Goal: Consume media (video, audio): Consume media (video, audio)

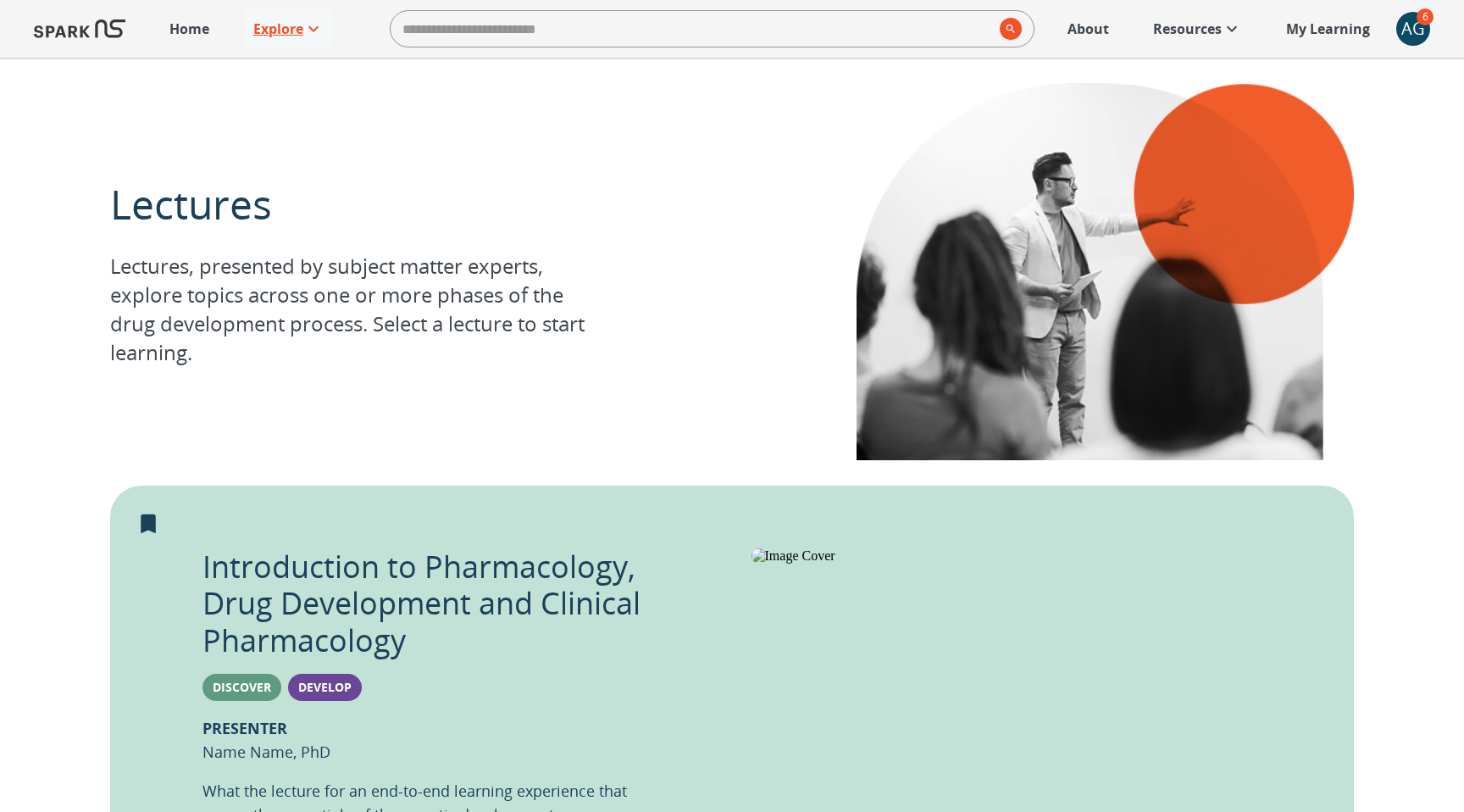
click at [276, 21] on p "Explore" at bounding box center [278, 29] width 50 height 21
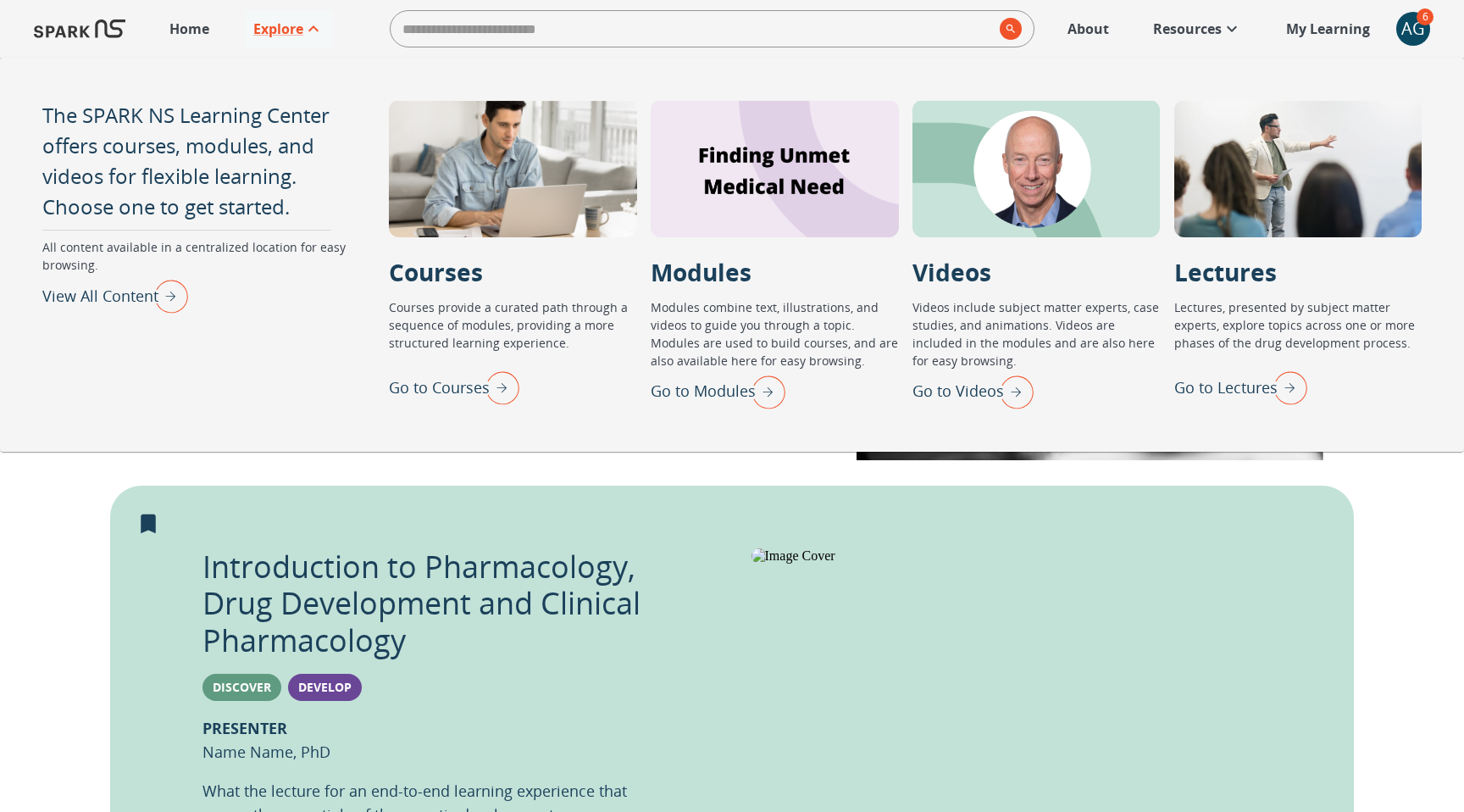
click at [469, 390] on p "Go to Courses" at bounding box center [440, 388] width 101 height 23
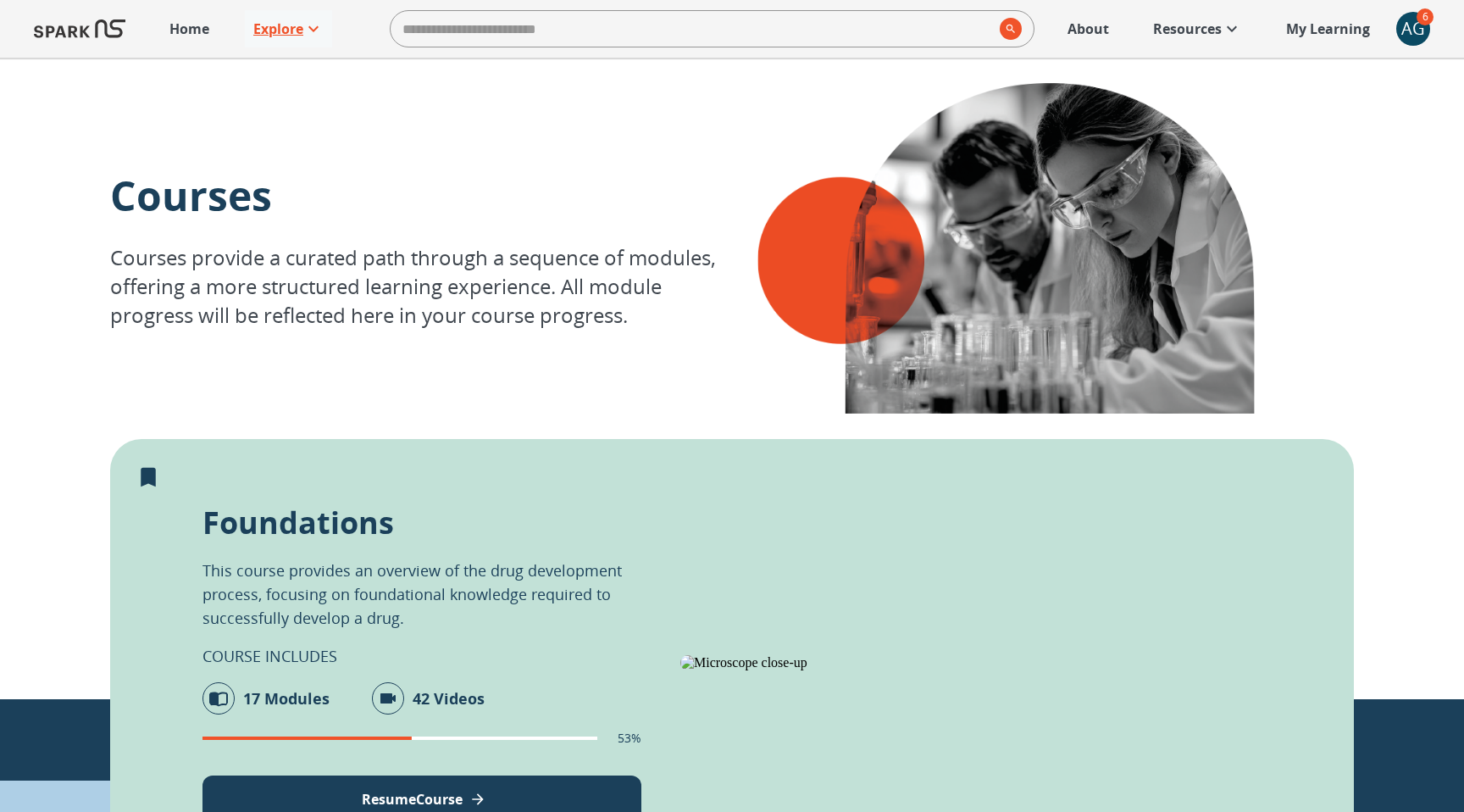
click at [290, 33] on p "Explore" at bounding box center [278, 29] width 50 height 21
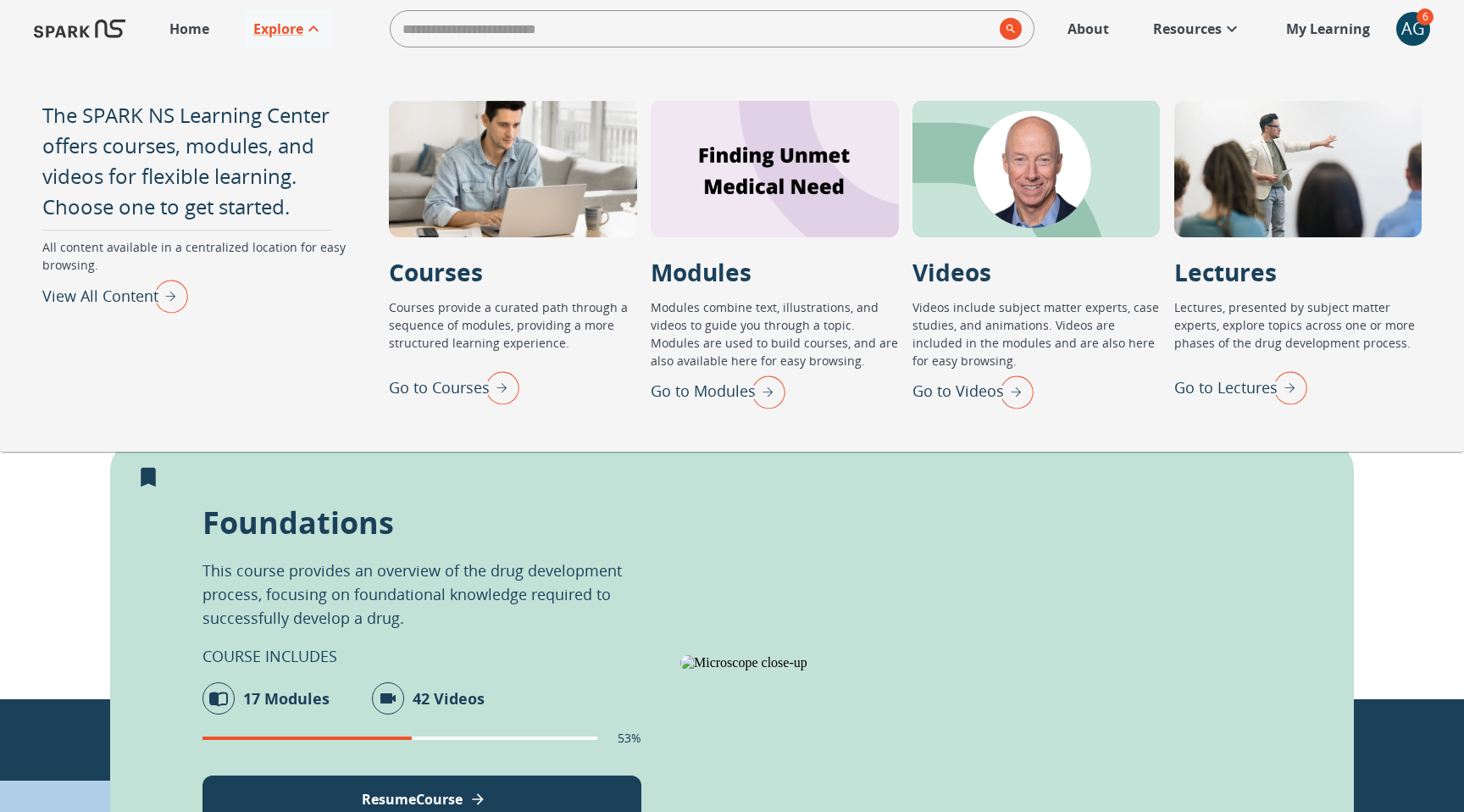
click at [1221, 397] on p "Go to Lectures" at bounding box center [1226, 388] width 104 height 23
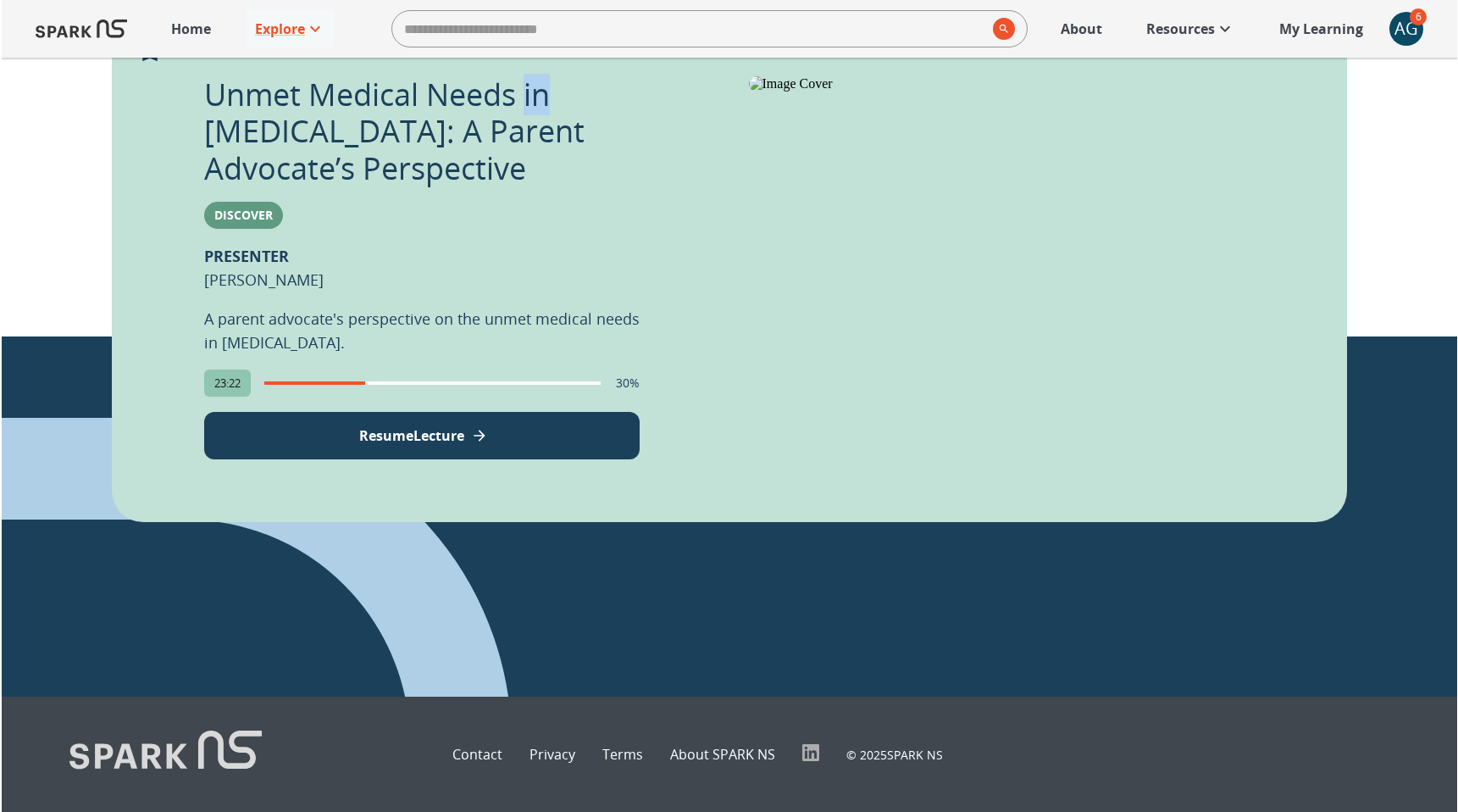
scroll to position [470, 0]
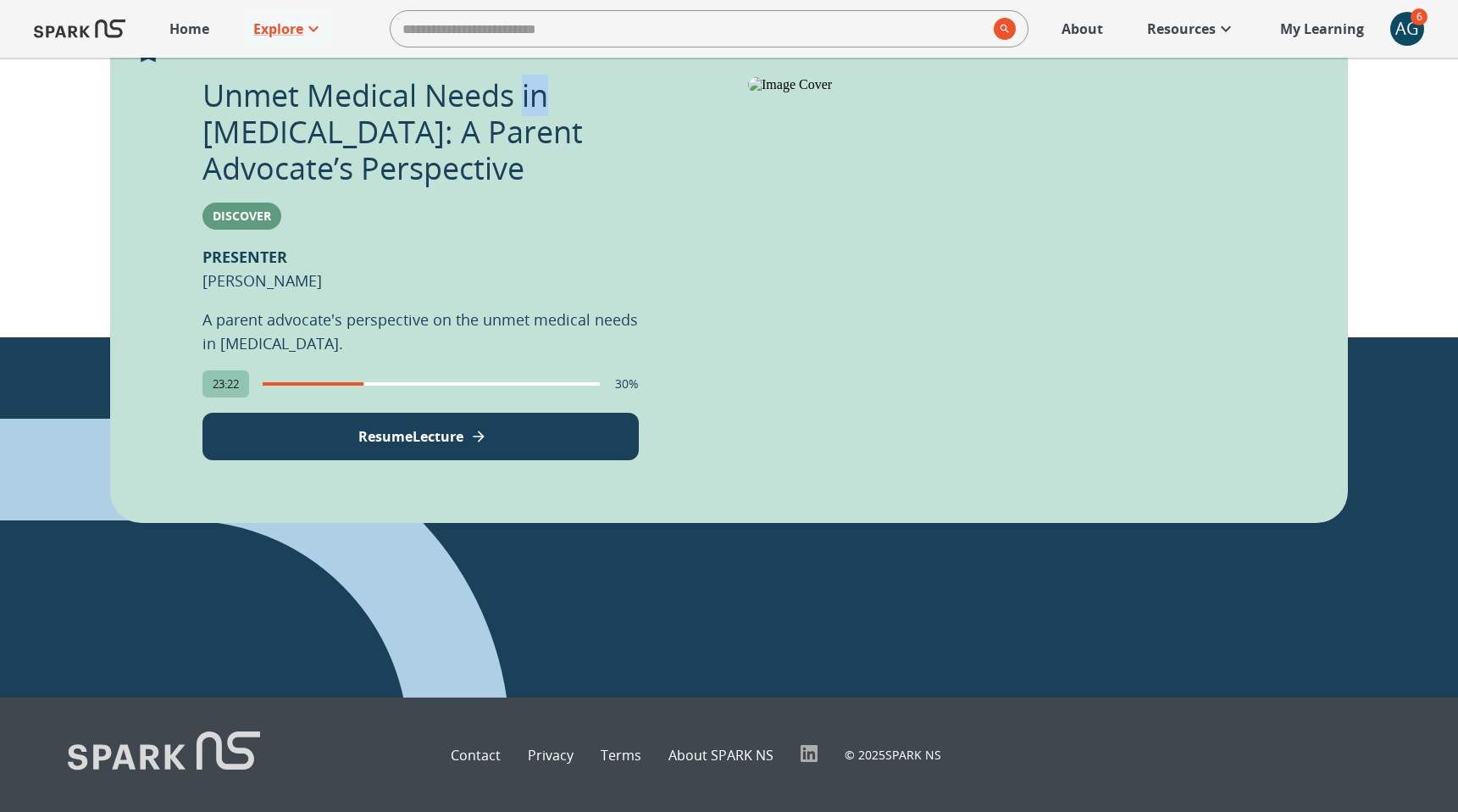
click at [453, 435] on p "Resume Lecture" at bounding box center [411, 436] width 105 height 21
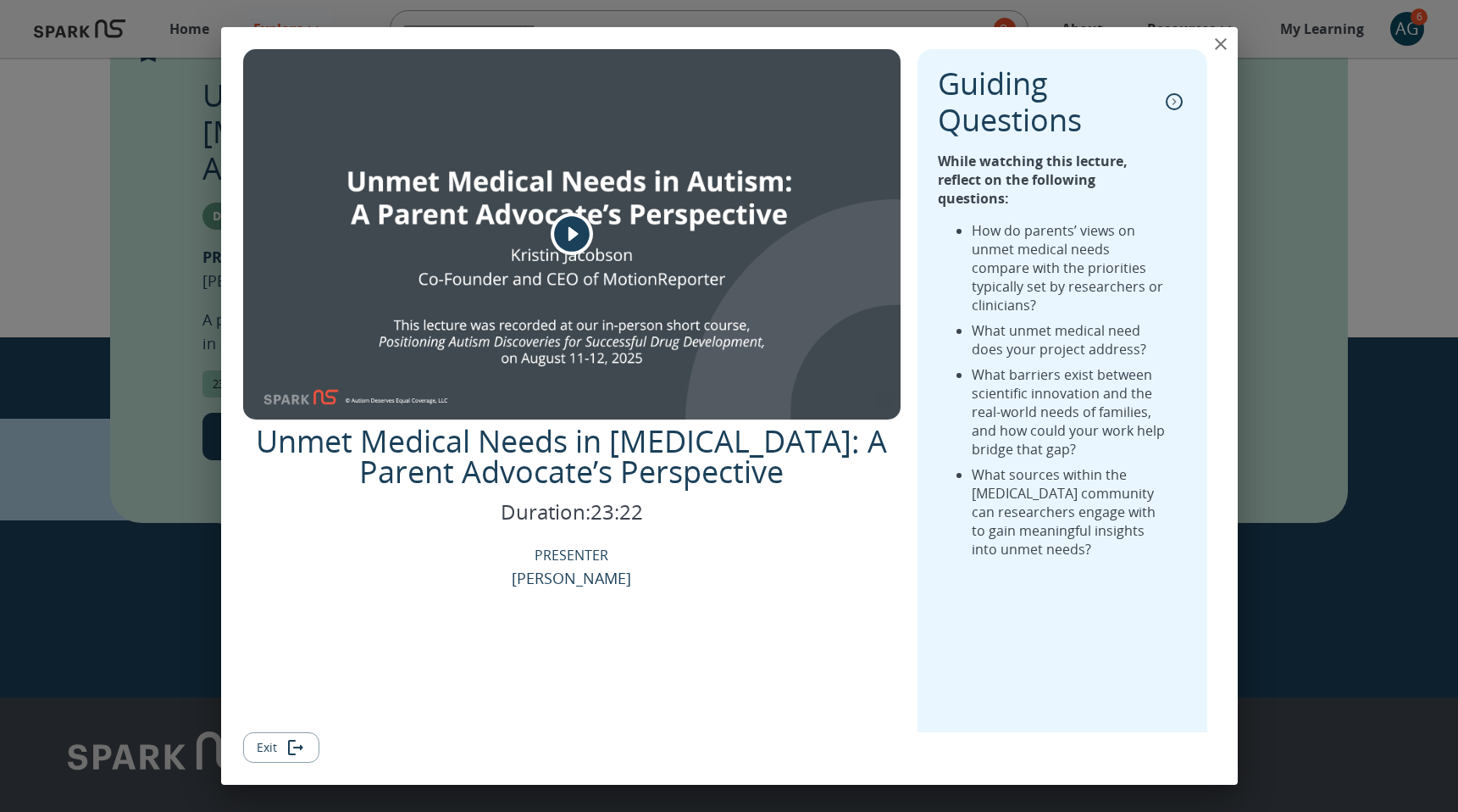
click at [636, 471] on p "Unmet Medical Needs in [MEDICAL_DATA]: A Parent Advocate’s Perspective" at bounding box center [572, 456] width 658 height 61
click at [532, 513] on p "Duration: 23:22" at bounding box center [572, 511] width 142 height 28
click at [560, 513] on p "Duration: 23:22" at bounding box center [572, 511] width 142 height 28
click at [1219, 41] on icon "close" at bounding box center [1221, 44] width 21 height 21
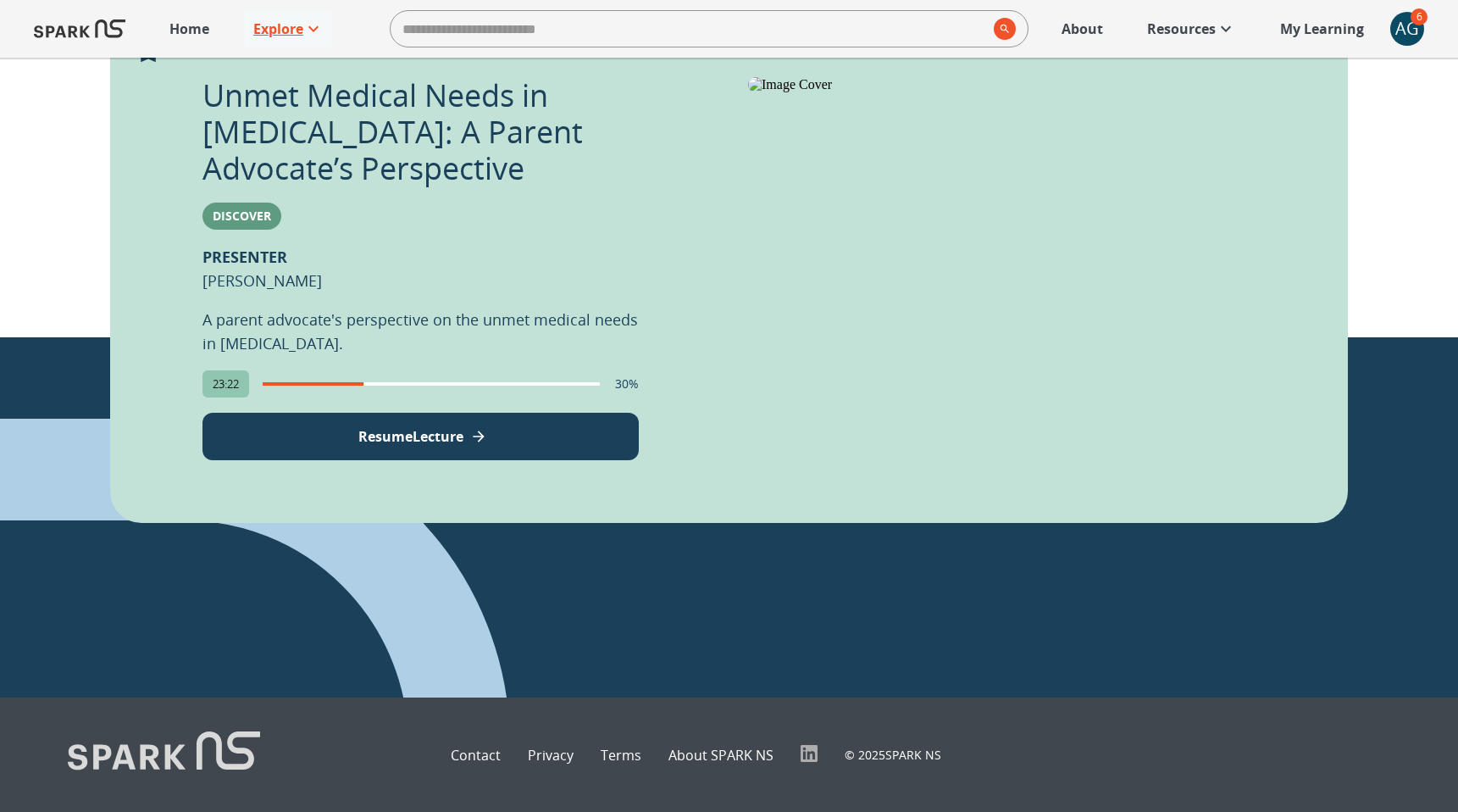
click at [266, 37] on p "Explore" at bounding box center [278, 29] width 50 height 21
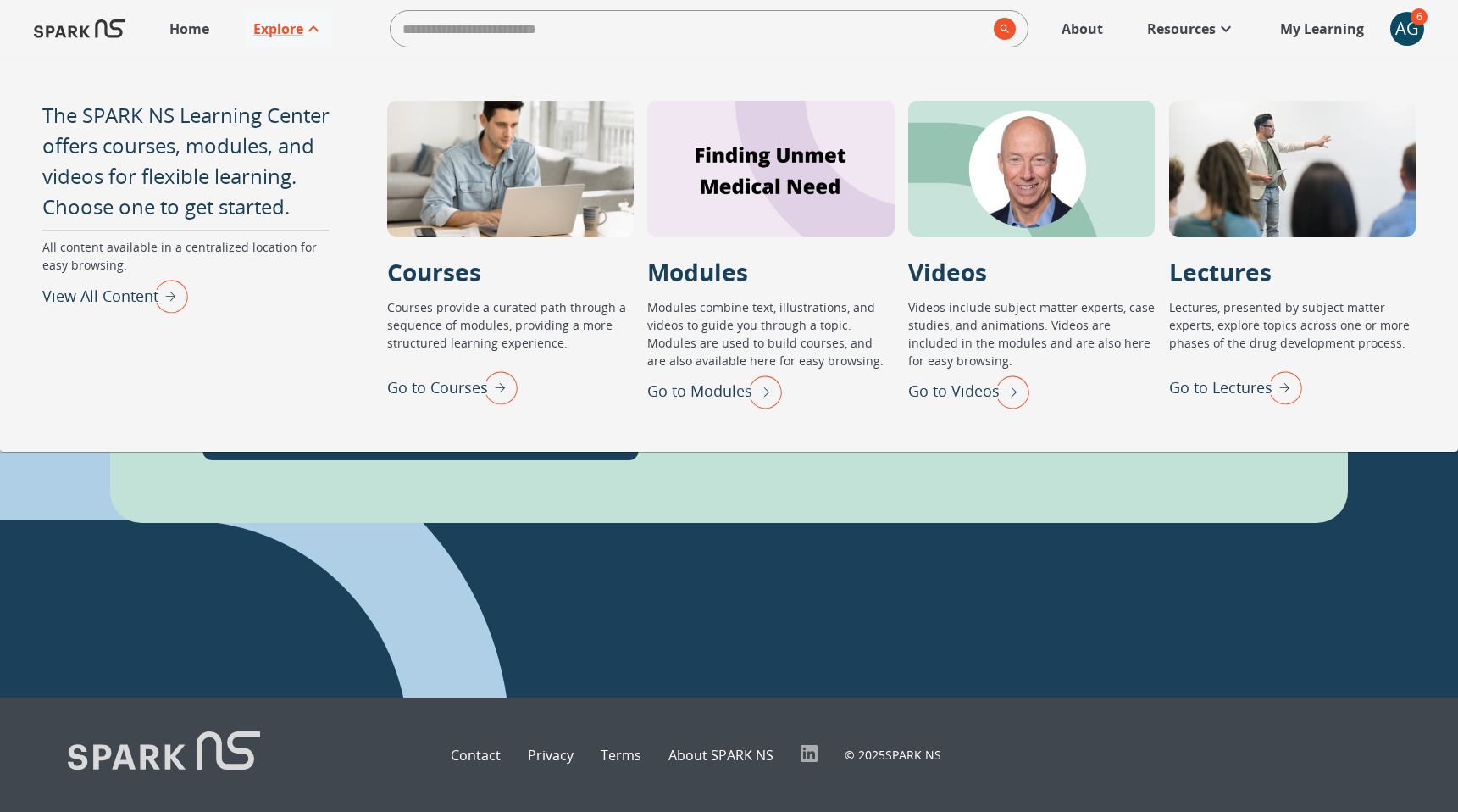
click at [454, 389] on p "Go to Courses" at bounding box center [438, 388] width 101 height 23
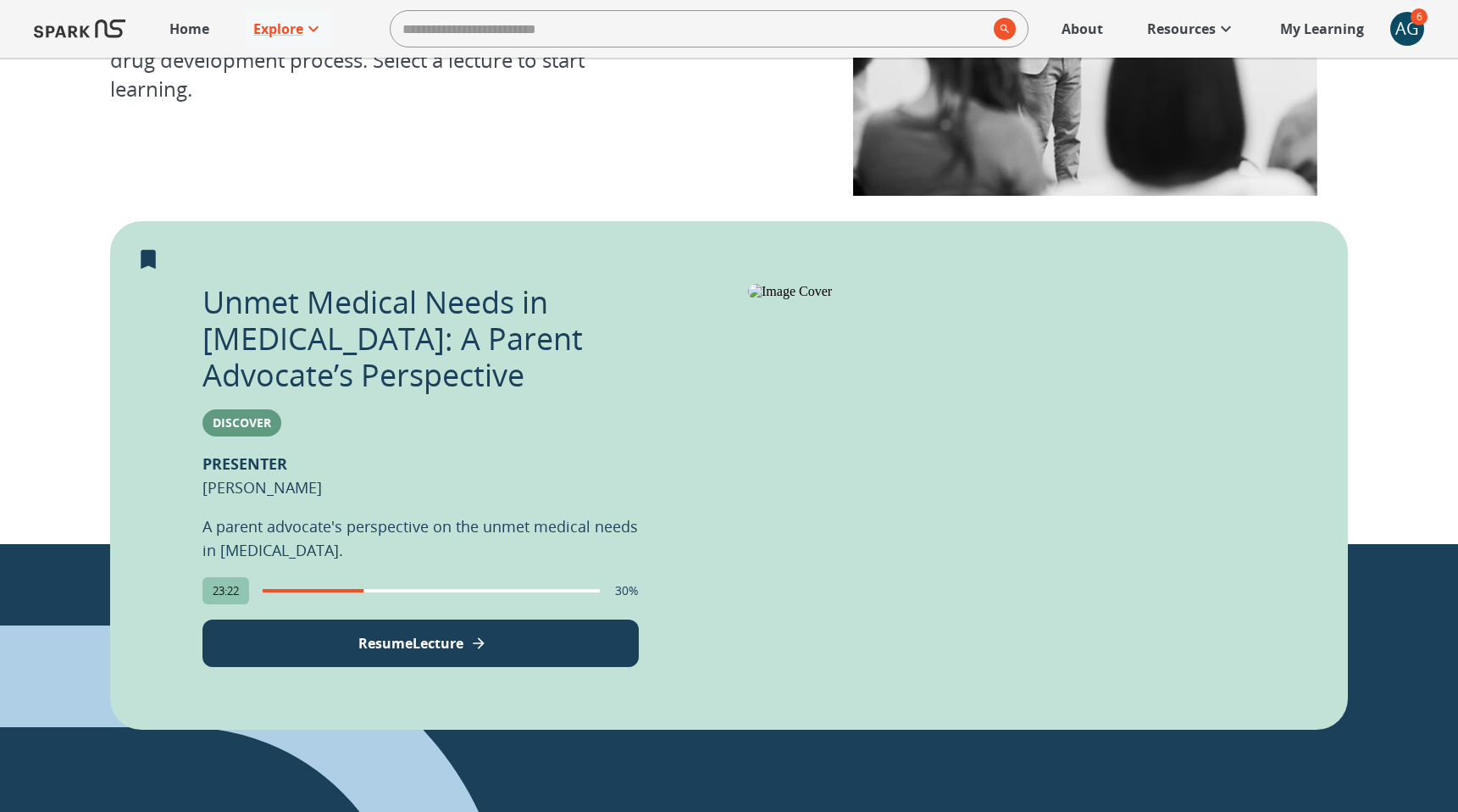
scroll to position [267, 0]
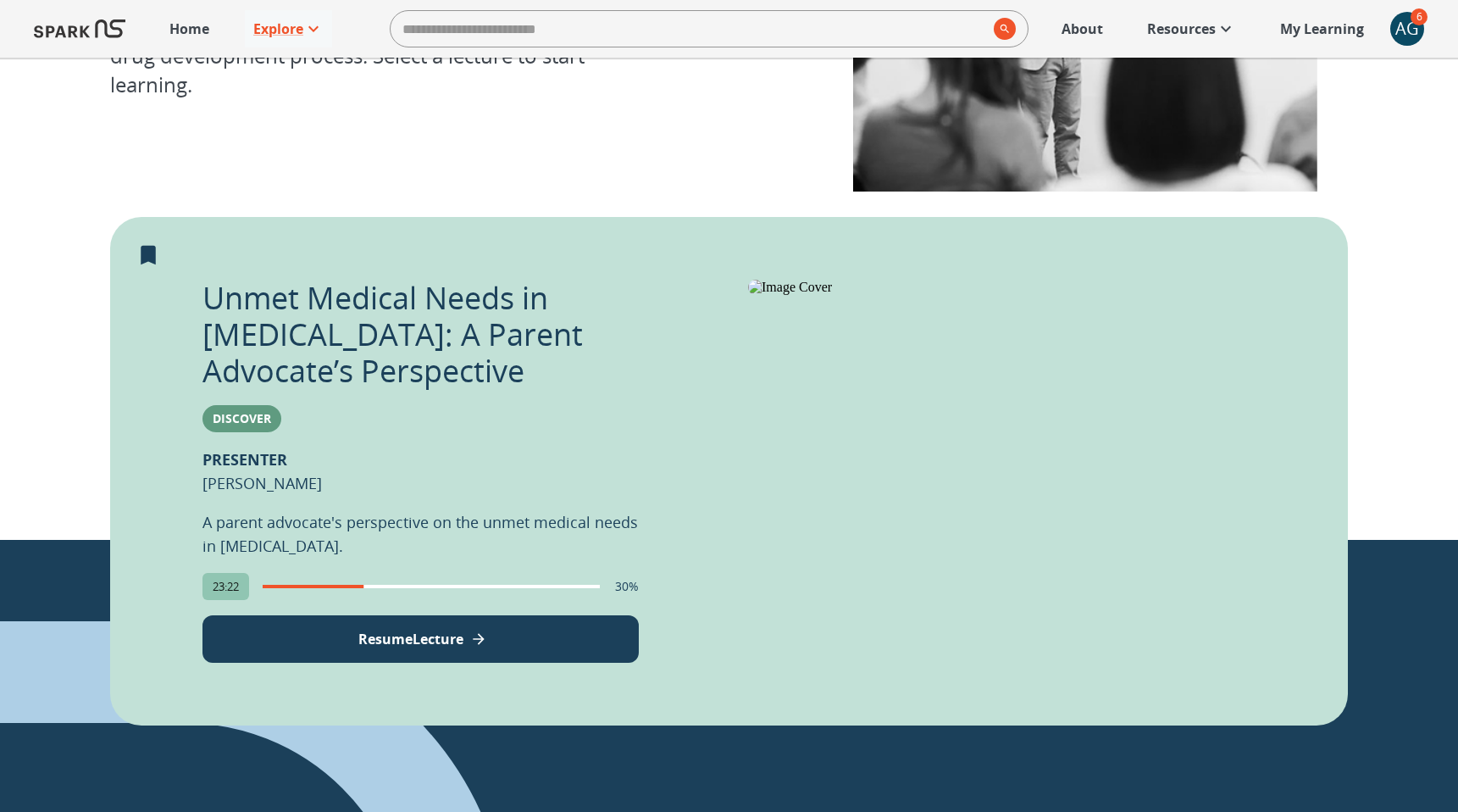
click at [441, 629] on p "Resume Lecture" at bounding box center [411, 639] width 105 height 21
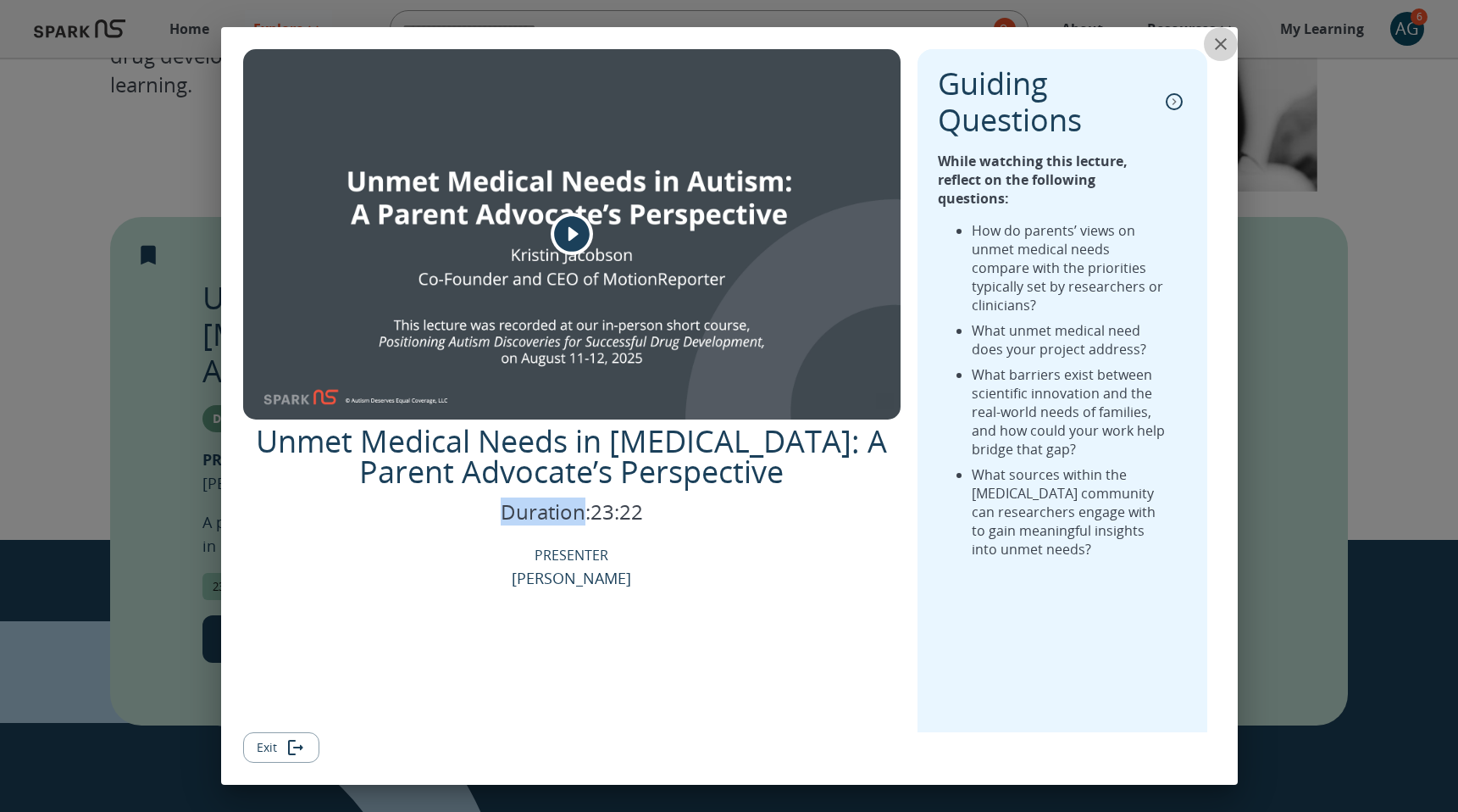
click at [1225, 44] on icon "close" at bounding box center [1221, 44] width 21 height 21
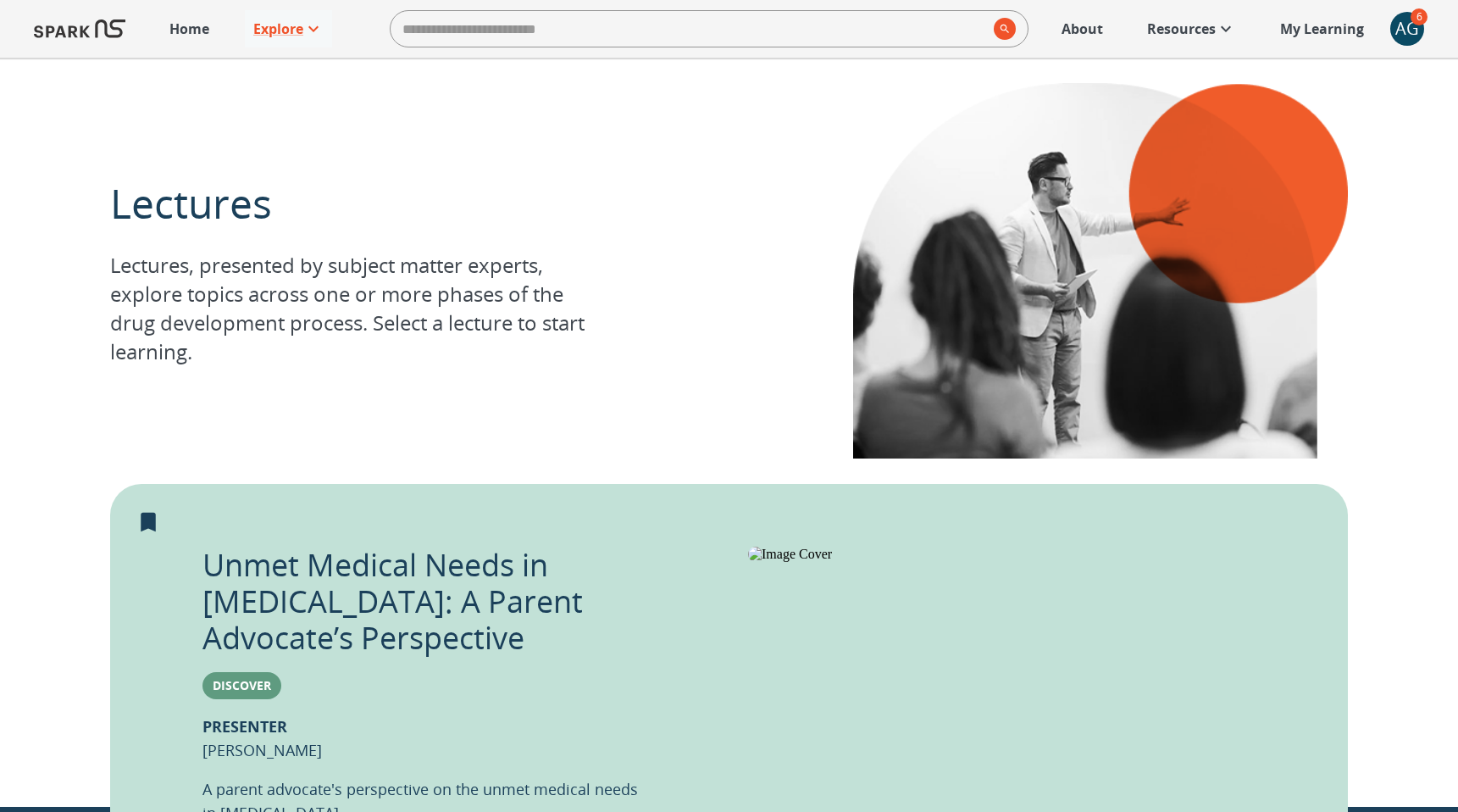
scroll to position [470, 0]
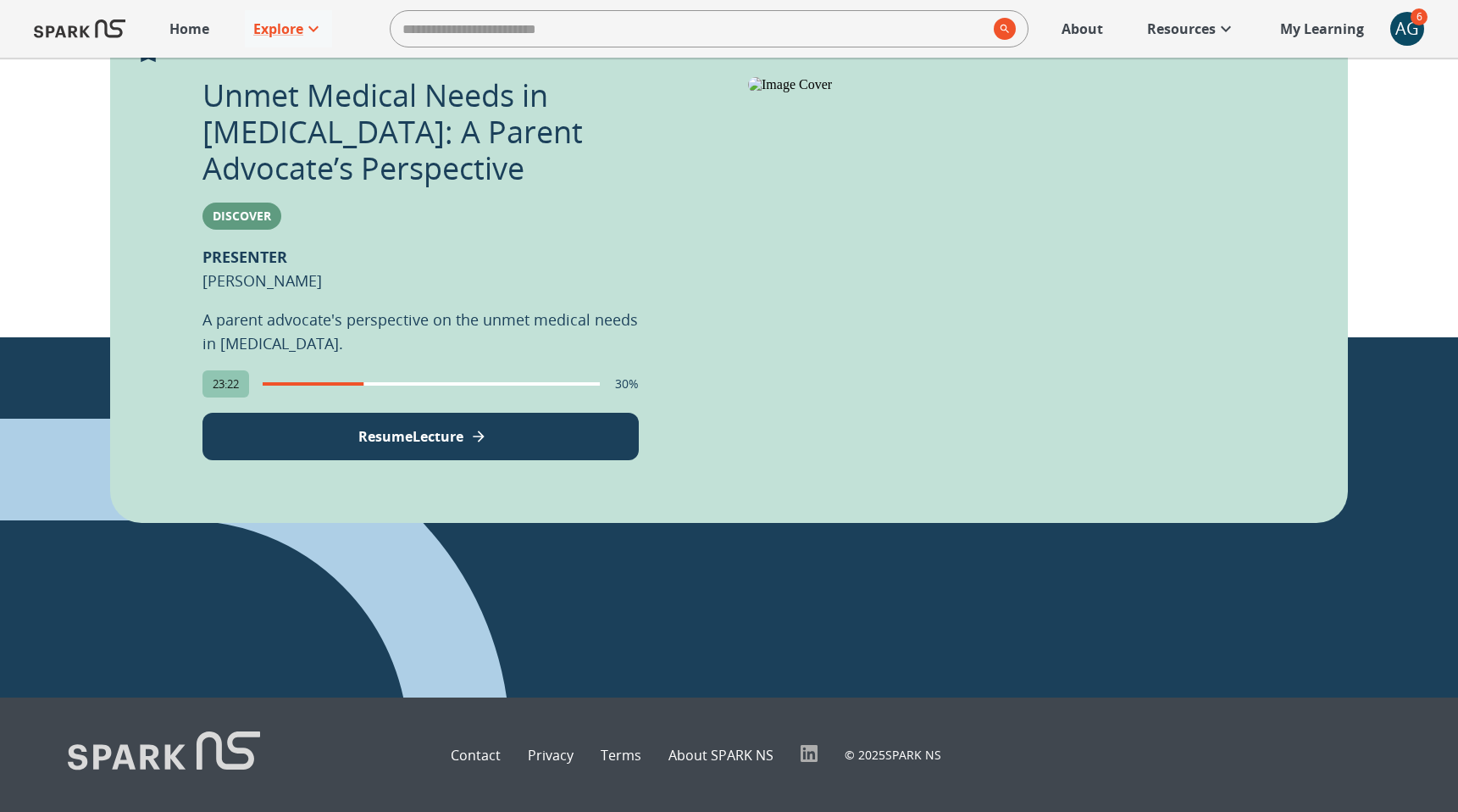
click at [1221, 46] on link "Resources" at bounding box center [1192, 29] width 106 height 38
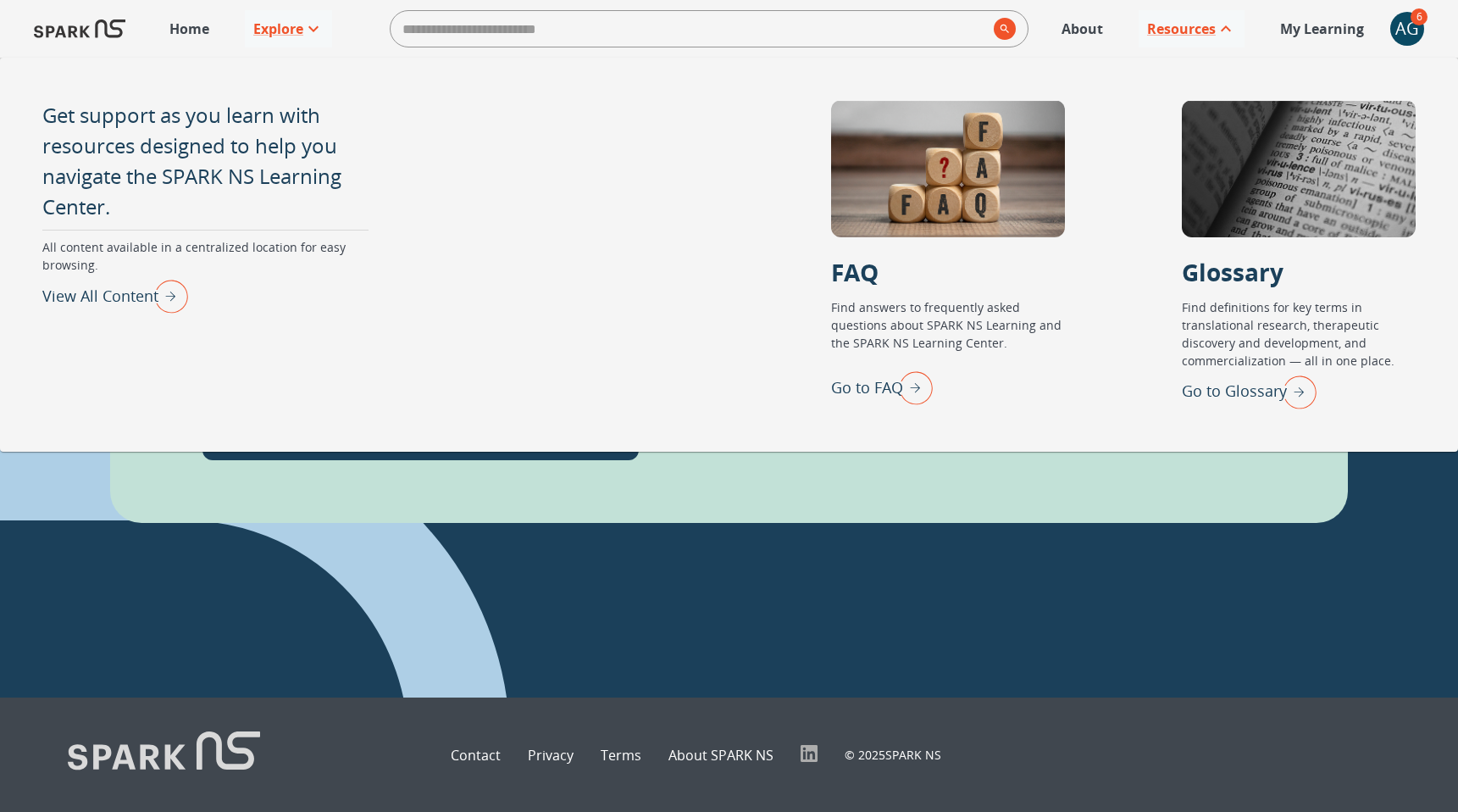
click at [724, 496] on div "Unmet Medical Needs in Autism: A Parent Advocate’s Perspective Discover PRESENT…" at bounding box center [729, 269] width 1238 height 508
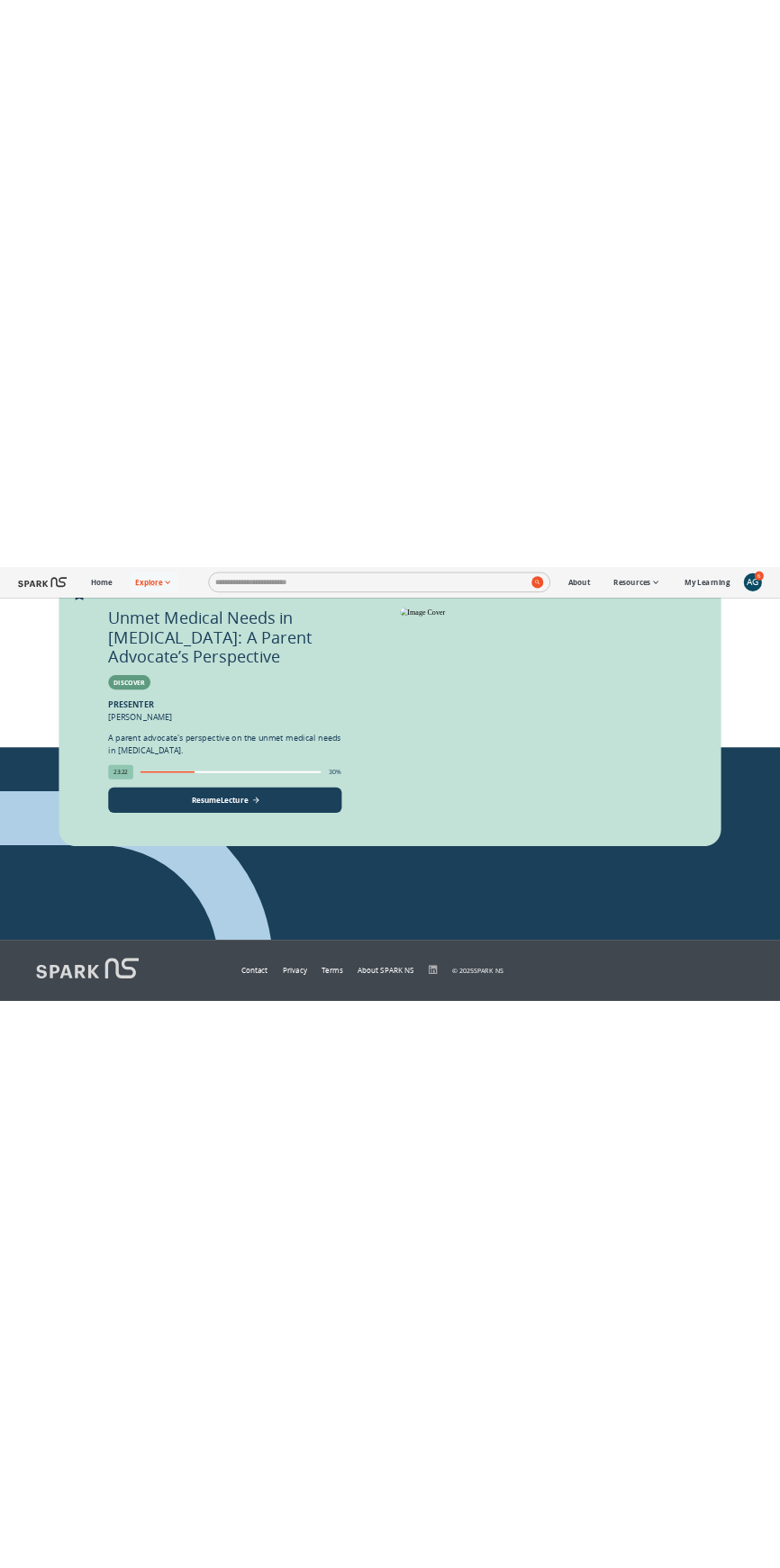
scroll to position [437, 0]
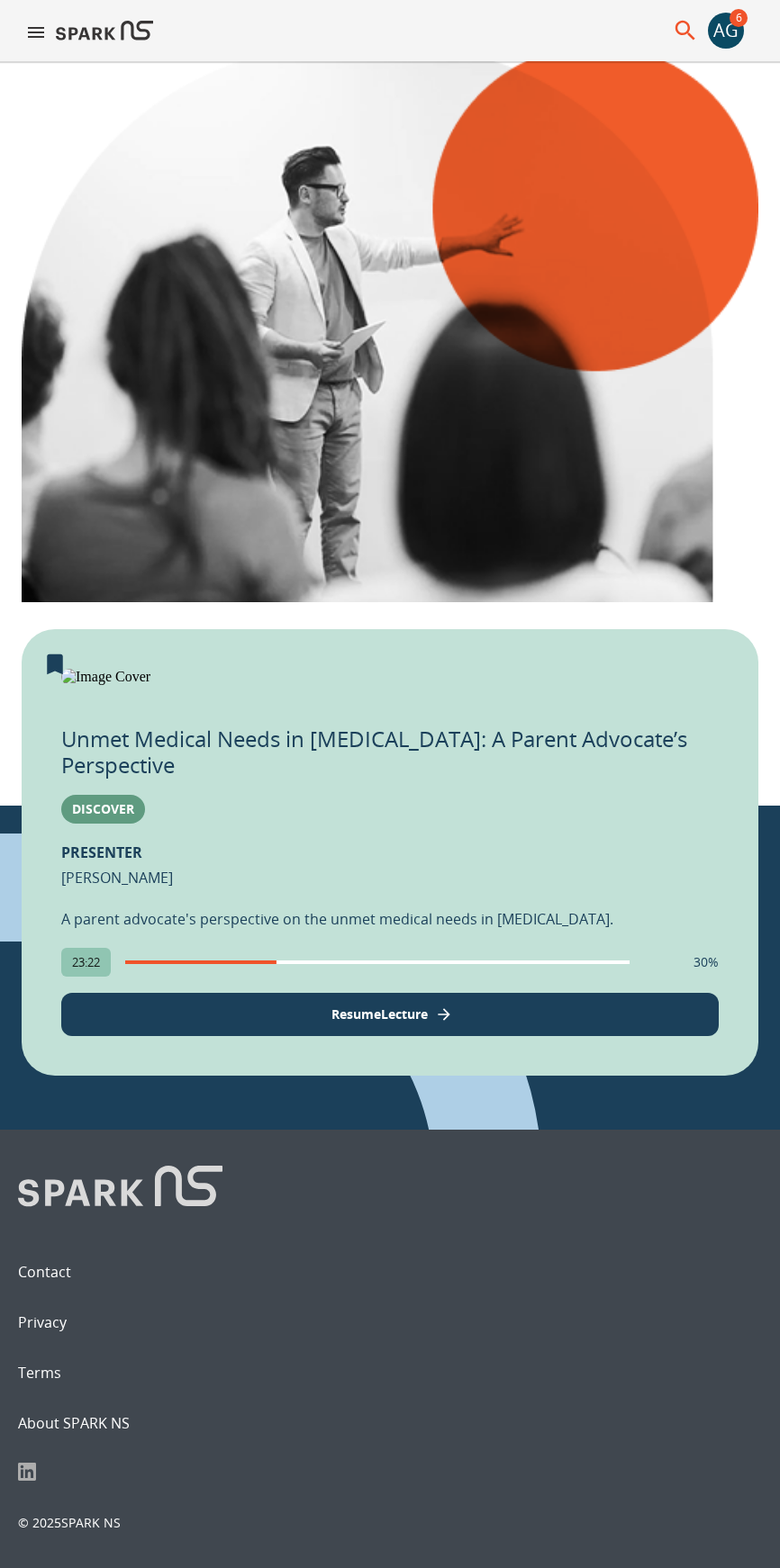
click at [370, 862] on p "Resume Lecture" at bounding box center [379, 1014] width 96 height 19
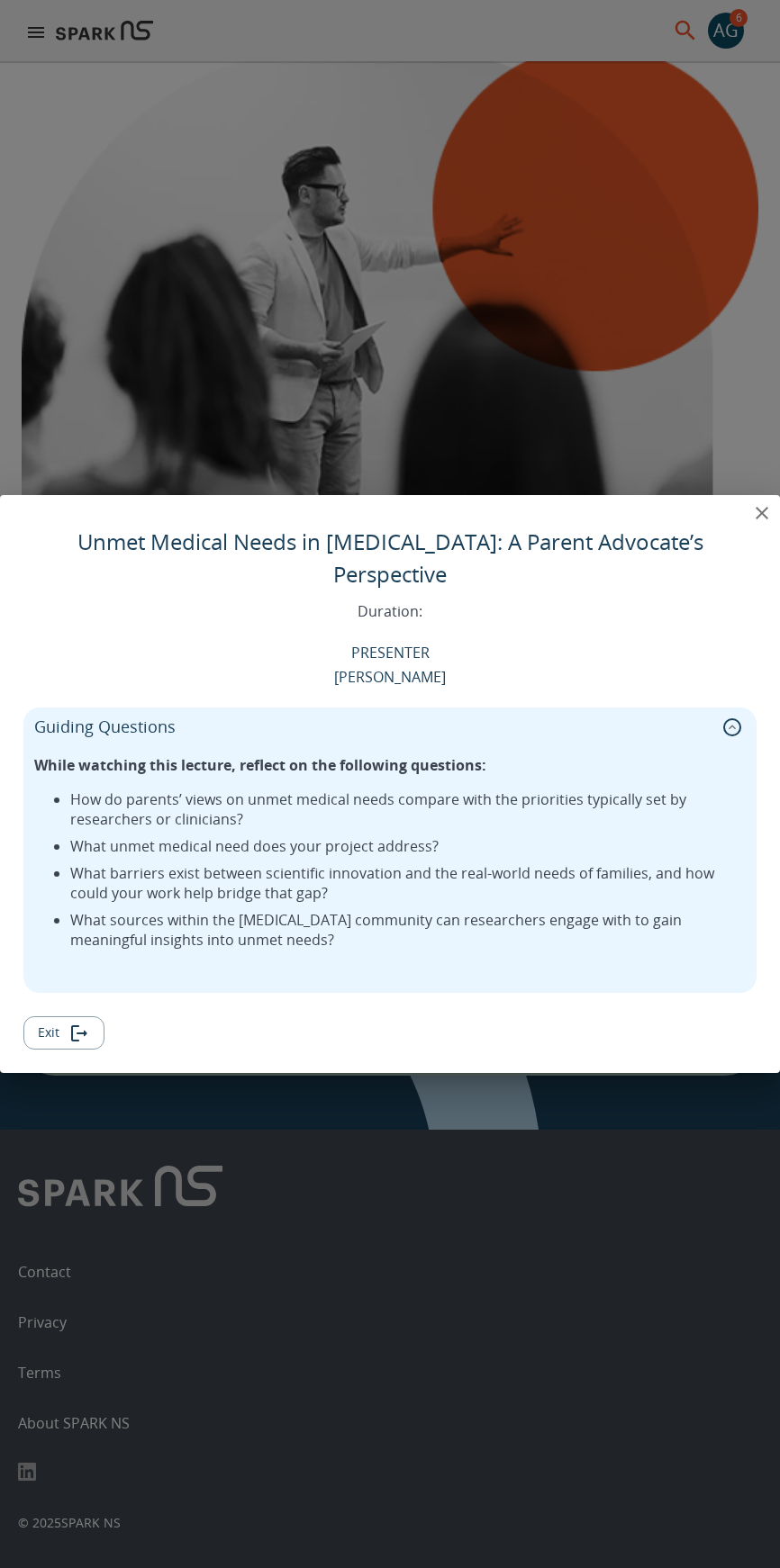
click at [763, 519] on icon "close" at bounding box center [762, 514] width 13 height 13
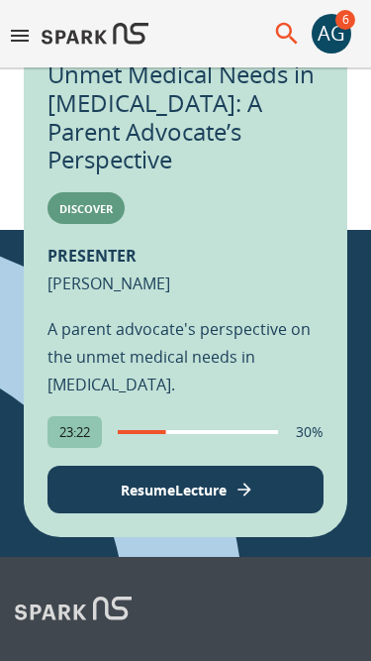
scroll to position [653, 0]
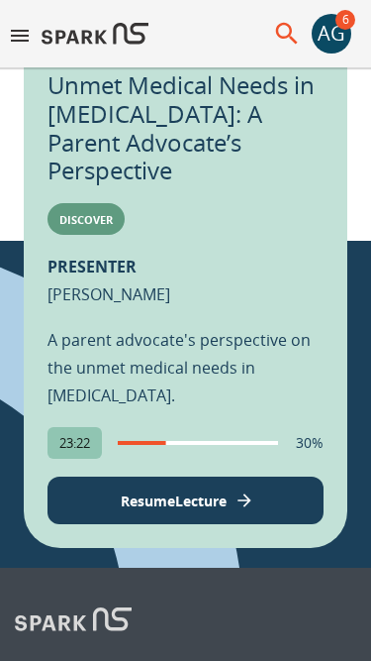
click at [126, 511] on p "Resume Lecture" at bounding box center [174, 500] width 106 height 21
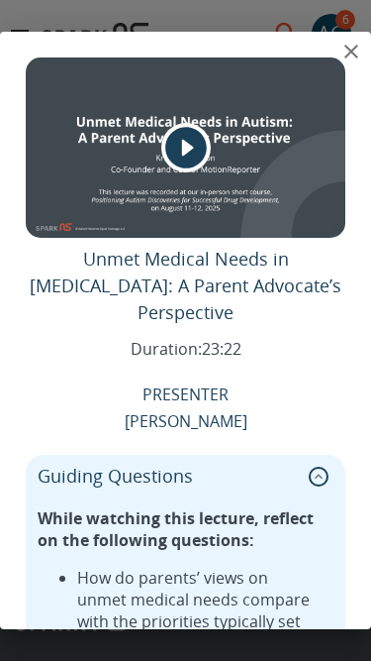
click at [319, 466] on icon "collapse" at bounding box center [319, 476] width 20 height 20
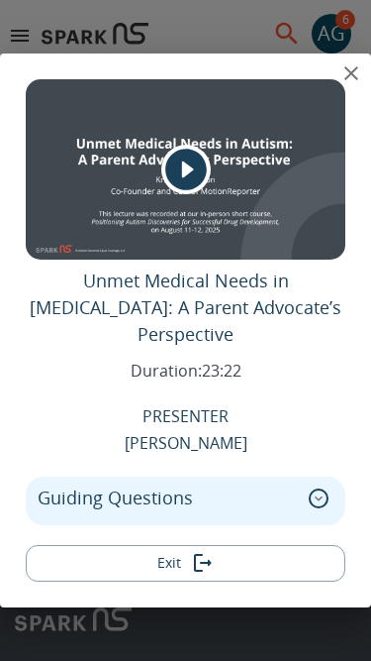
click at [351, 80] on icon "close" at bounding box center [352, 73] width 24 height 24
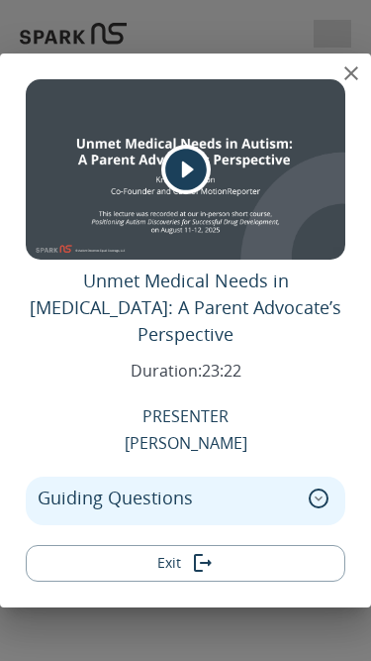
scroll to position [904, 0]
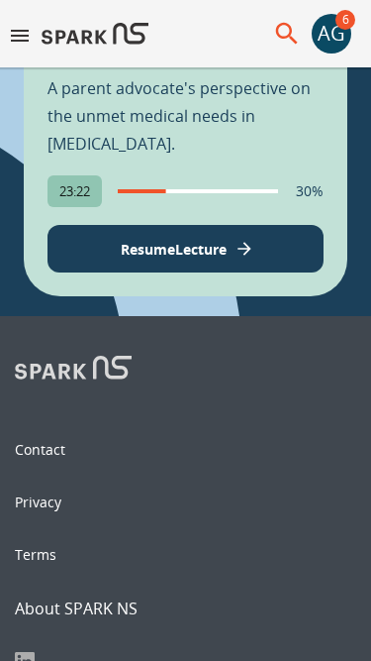
click at [22, 46] on icon "menu" at bounding box center [20, 36] width 24 height 24
click at [328, 37] on div "AG" at bounding box center [332, 34] width 40 height 40
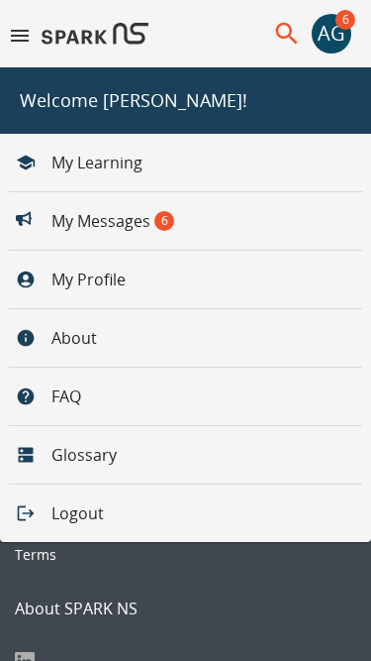
click at [68, 345] on li "About" at bounding box center [56, 338] width 113 height 48
